Goal: Task Accomplishment & Management: Manage account settings

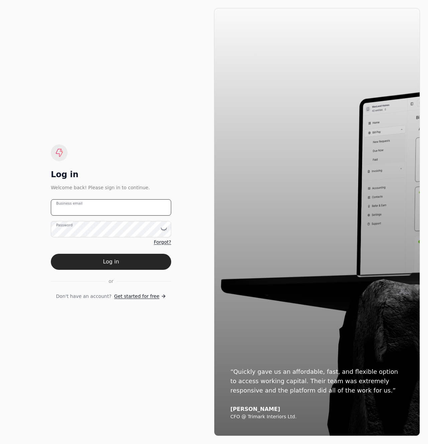
type email "[EMAIL_ADDRESS][DOMAIN_NAME]"
click at [164, 242] on span "Forgot?" at bounding box center [162, 242] width 17 height 7
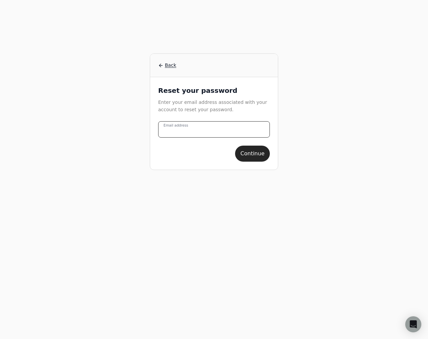
click at [219, 128] on address "Email address" at bounding box center [214, 129] width 112 height 16
paste address "[EMAIL_ADDRESS][DOMAIN_NAME]"
click at [362, 181] on div "Back Reset your password Enter your email address associated with your account …" at bounding box center [214, 169] width 428 height 339
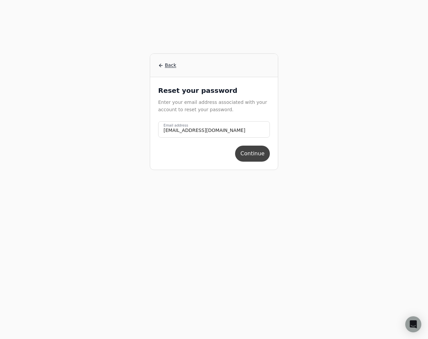
click at [251, 161] on button "Continue" at bounding box center [252, 154] width 35 height 16
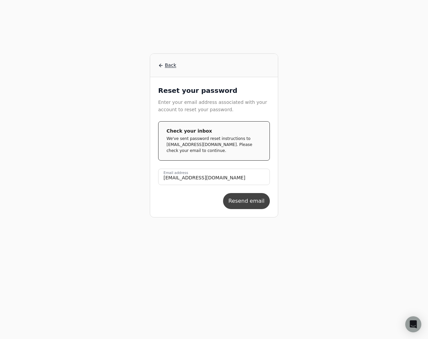
click at [249, 202] on button "Resend email" at bounding box center [246, 201] width 47 height 16
click at [230, 176] on address "[EMAIL_ADDRESS][DOMAIN_NAME]" at bounding box center [214, 177] width 112 height 16
paste address "v"
type address "[EMAIL_ADDRESS][DOMAIN_NAME]"
click at [331, 183] on div "Back Reset your password Enter your email address associated with your account …" at bounding box center [214, 169] width 428 height 339
